Goal: Find specific fact: Find contact information

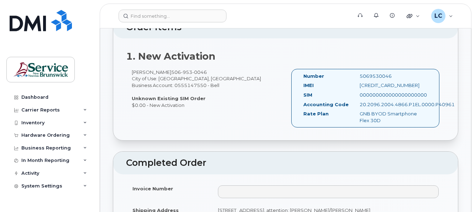
scroll to position [249, 0]
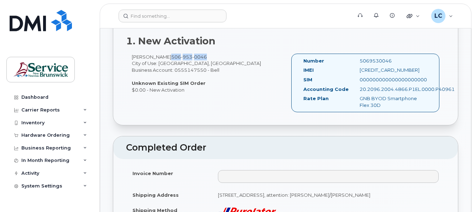
drag, startPoint x: 205, startPoint y: 70, endPoint x: 169, endPoint y: 71, distance: 35.9
click at [169, 71] on div "[PERSON_NAME] [PHONE_NUMBER] City of Use: [GEOGRAPHIC_DATA], [GEOGRAPHIC_DATA] …" at bounding box center [205, 73] width 159 height 39
copy span "[PHONE_NUMBER]"
click at [252, 93] on div "[PERSON_NAME] [PHONE_NUMBER] City of Use: [GEOGRAPHIC_DATA], [GEOGRAPHIC_DATA] …" at bounding box center [205, 73] width 159 height 39
click at [388, 64] on div "5069530046" at bounding box center [393, 61] width 79 height 7
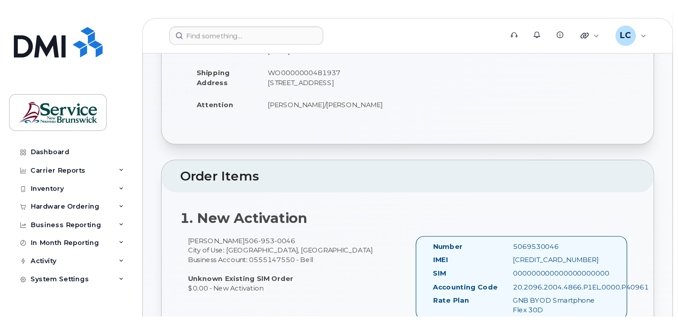
scroll to position [0, 0]
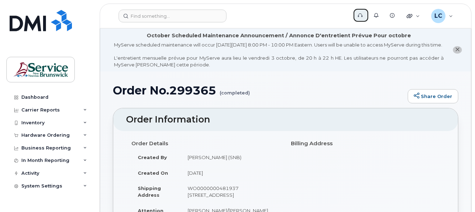
click at [360, 14] on icon at bounding box center [359, 15] width 5 height 5
click at [394, 15] on link "Knowledge Base" at bounding box center [393, 15] width 16 height 14
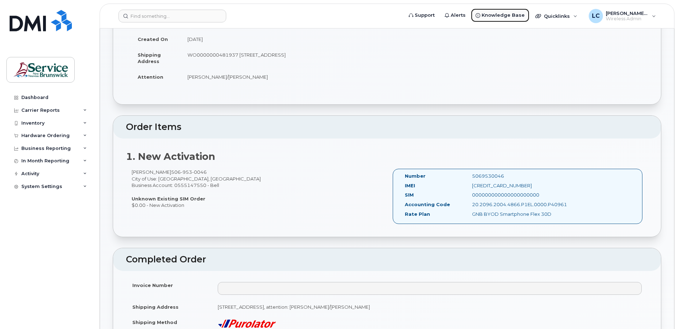
scroll to position [142, 0]
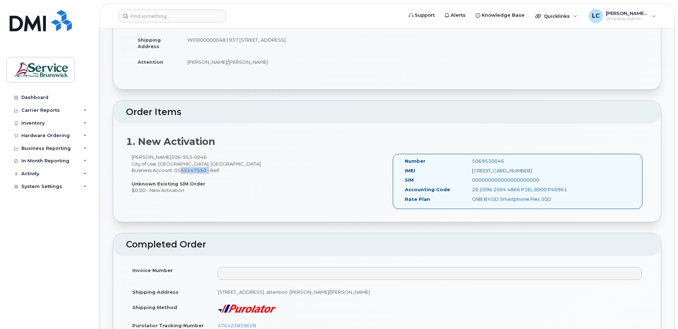
drag, startPoint x: 207, startPoint y: 170, endPoint x: 176, endPoint y: 171, distance: 31.0
click at [176, 171] on div "[PERSON_NAME] [PHONE_NUMBER] City of Use: [GEOGRAPHIC_DATA], [GEOGRAPHIC_DATA] …" at bounding box center [256, 173] width 261 height 39
copy div "0555147550"
